Goal: Task Accomplishment & Management: Use online tool/utility

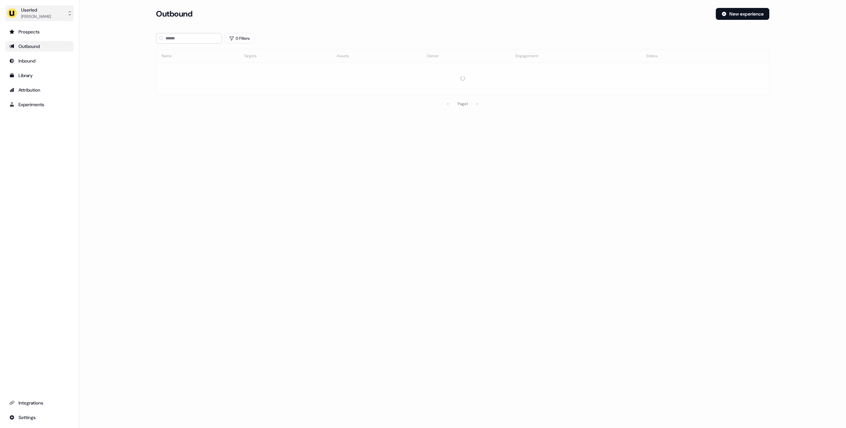
click at [40, 11] on div "Userled" at bounding box center [36, 10] width 30 height 7
click at [33, 33] on div "Impersonate (Admin)" at bounding box center [39, 31] width 63 height 12
click at [176, 43] on div "Select org" at bounding box center [184, 46] width 50 height 7
type input "****"
click at [165, 70] on div "Pigment" at bounding box center [188, 70] width 65 height 11
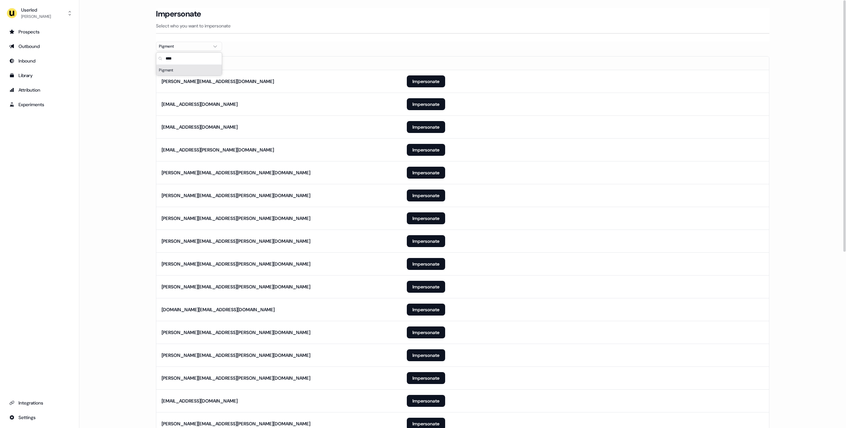
click at [142, 84] on main "Loading... Impersonate Select who you want to impersonate Pigment Email lorenzo…" at bounding box center [462, 367] width 767 height 719
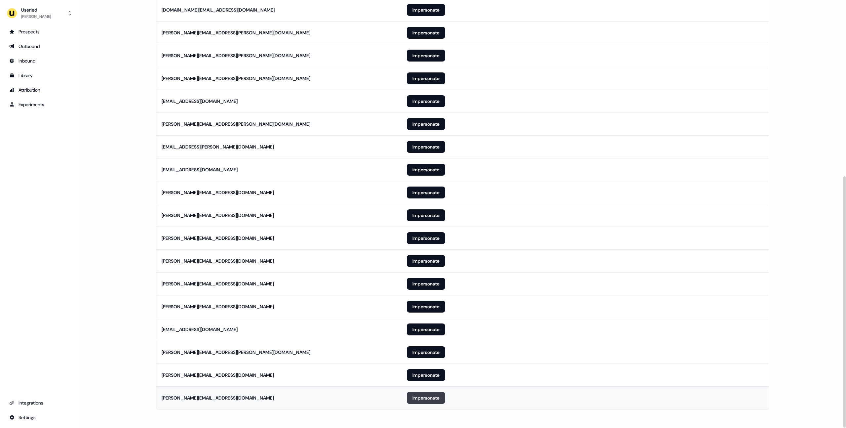
click at [422, 392] on button "Impersonate" at bounding box center [426, 398] width 38 height 12
